Goal: Navigation & Orientation: Find specific page/section

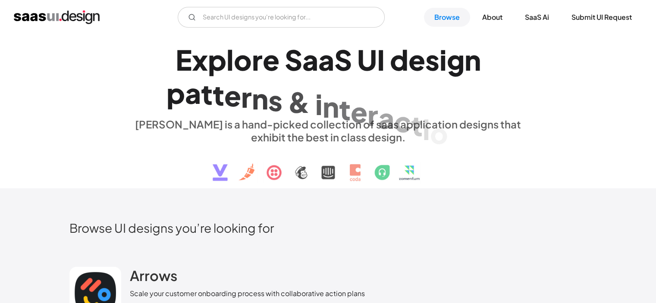
click at [62, 12] on img "home" at bounding box center [57, 17] width 86 height 14
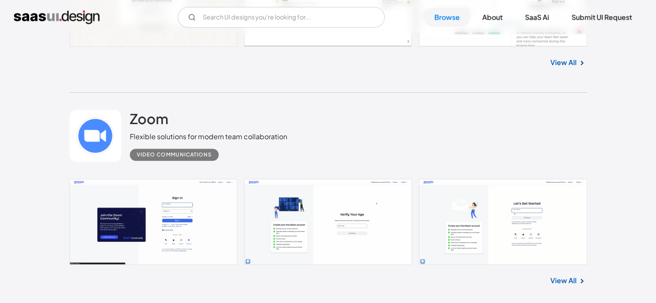
scroll to position [647, 0]
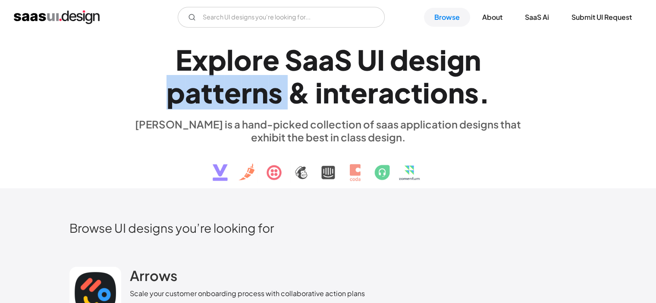
drag, startPoint x: 164, startPoint y: 91, endPoint x: 287, endPoint y: 94, distance: 123.0
click at [287, 94] on h1 "E x p l o r e S a a S U I d e s i g n p a t t e r n s & i n t e r a c t i o n s…" at bounding box center [328, 76] width 397 height 66
copy h1 "p a t t e r n s"
